Goal: Navigation & Orientation: Find specific page/section

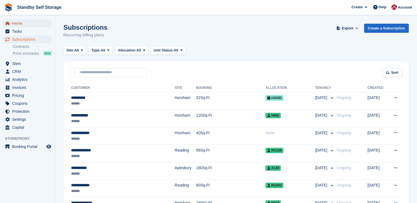
click at [22, 25] on span "Home" at bounding box center [28, 24] width 33 height 8
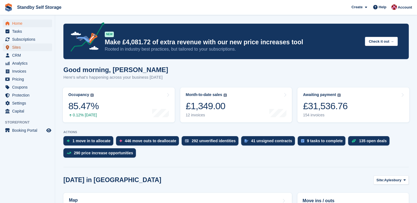
click at [29, 44] on span "Sites" at bounding box center [28, 48] width 33 height 8
click at [28, 37] on span "Subscriptions" at bounding box center [28, 40] width 33 height 8
